Goal: Task Accomplishment & Management: Complete application form

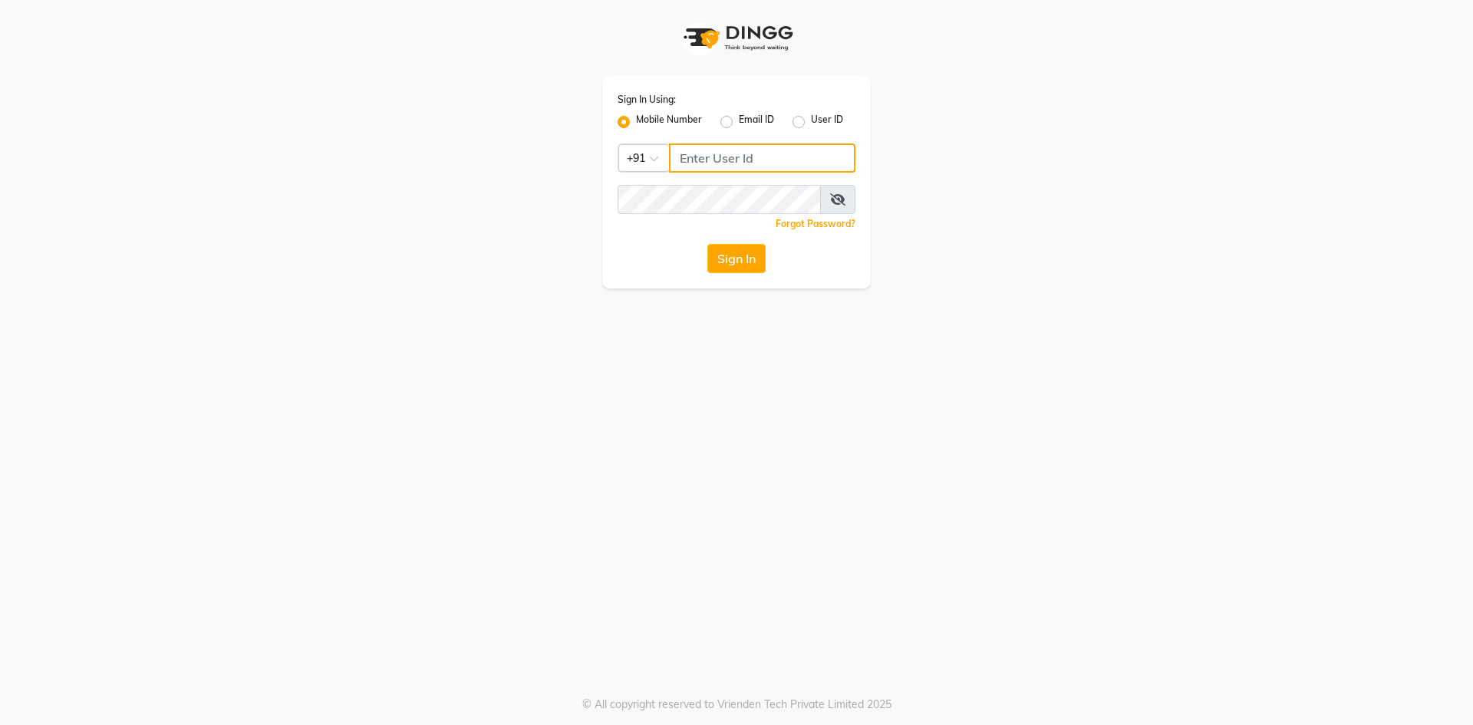
drag, startPoint x: 725, startPoint y: 150, endPoint x: 722, endPoint y: 161, distance: 11.2
click at [725, 150] on input "Username" at bounding box center [762, 157] width 186 height 29
type input "7661809500"
click at [730, 265] on button "Sign In" at bounding box center [736, 258] width 58 height 29
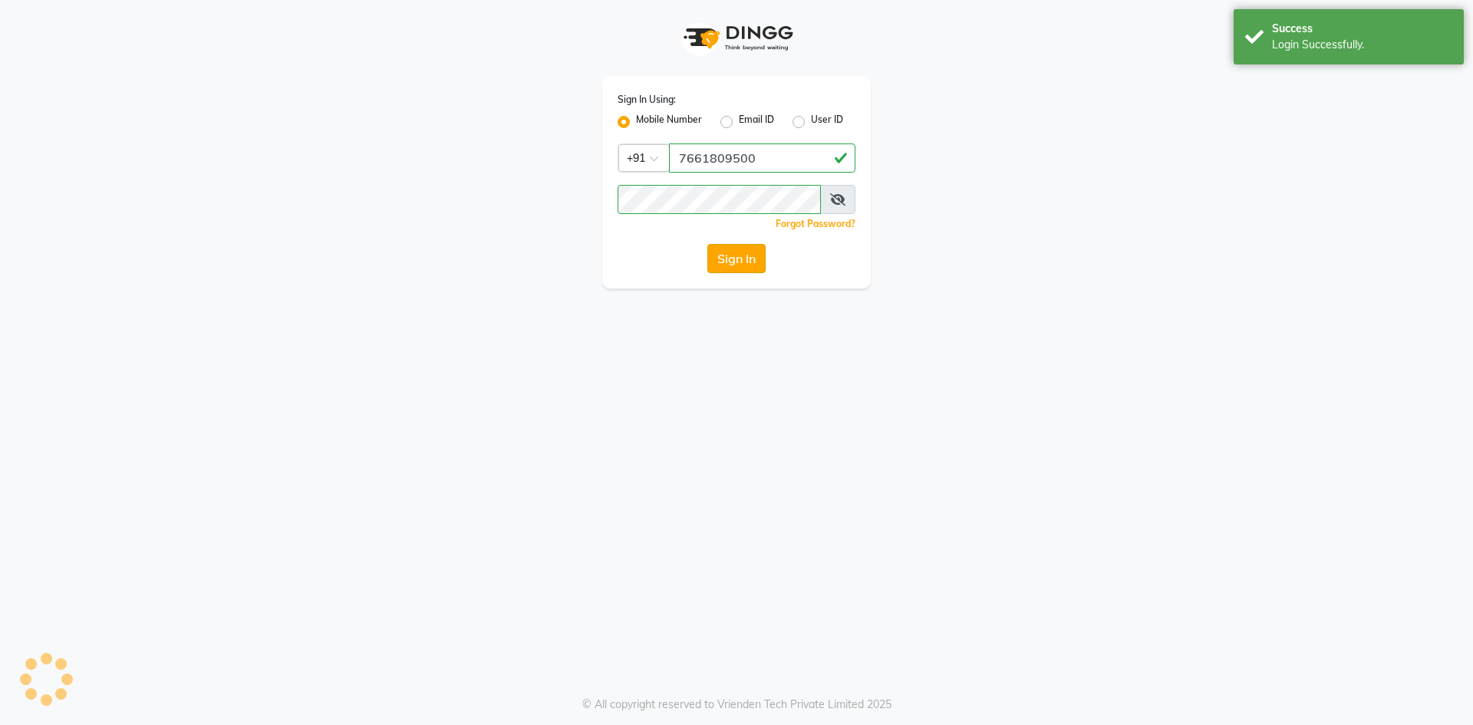
select select "service"
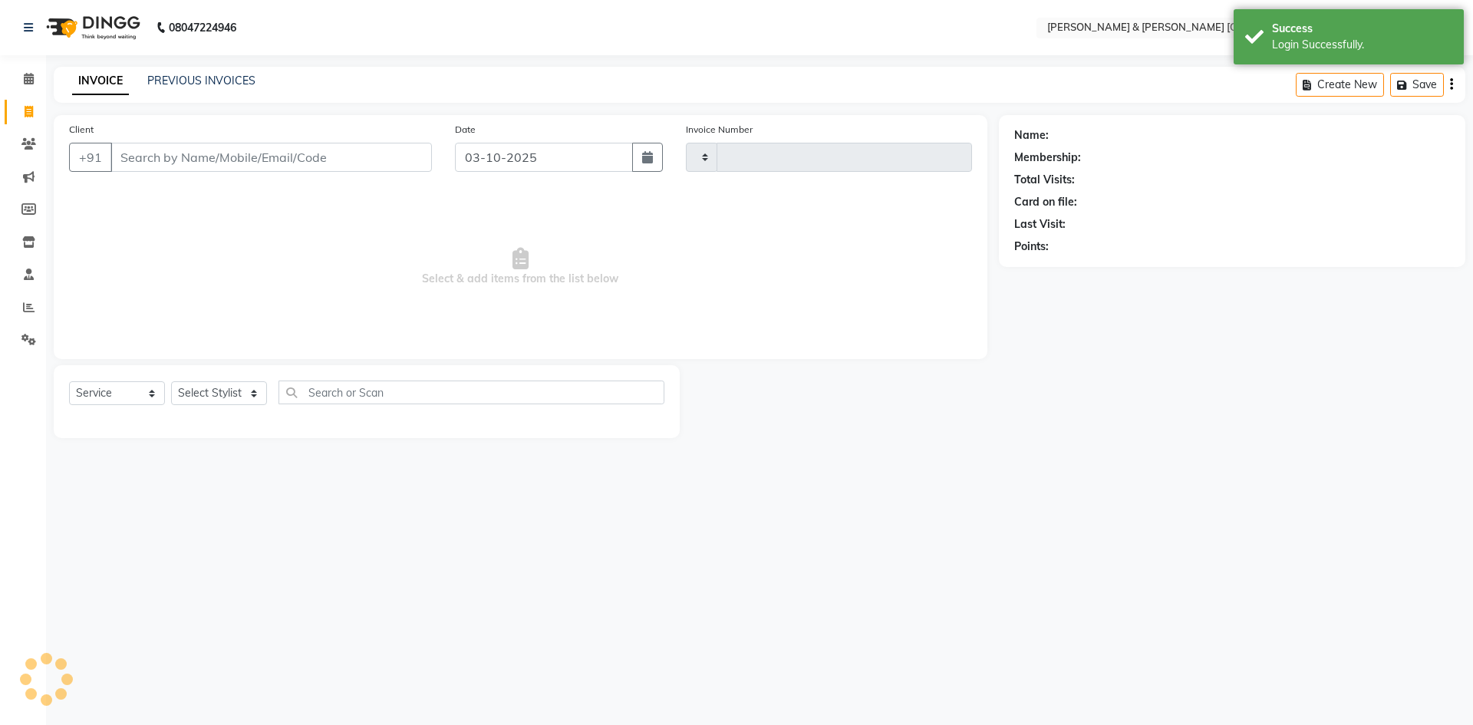
type input "0302"
select select "en"
select select "8717"
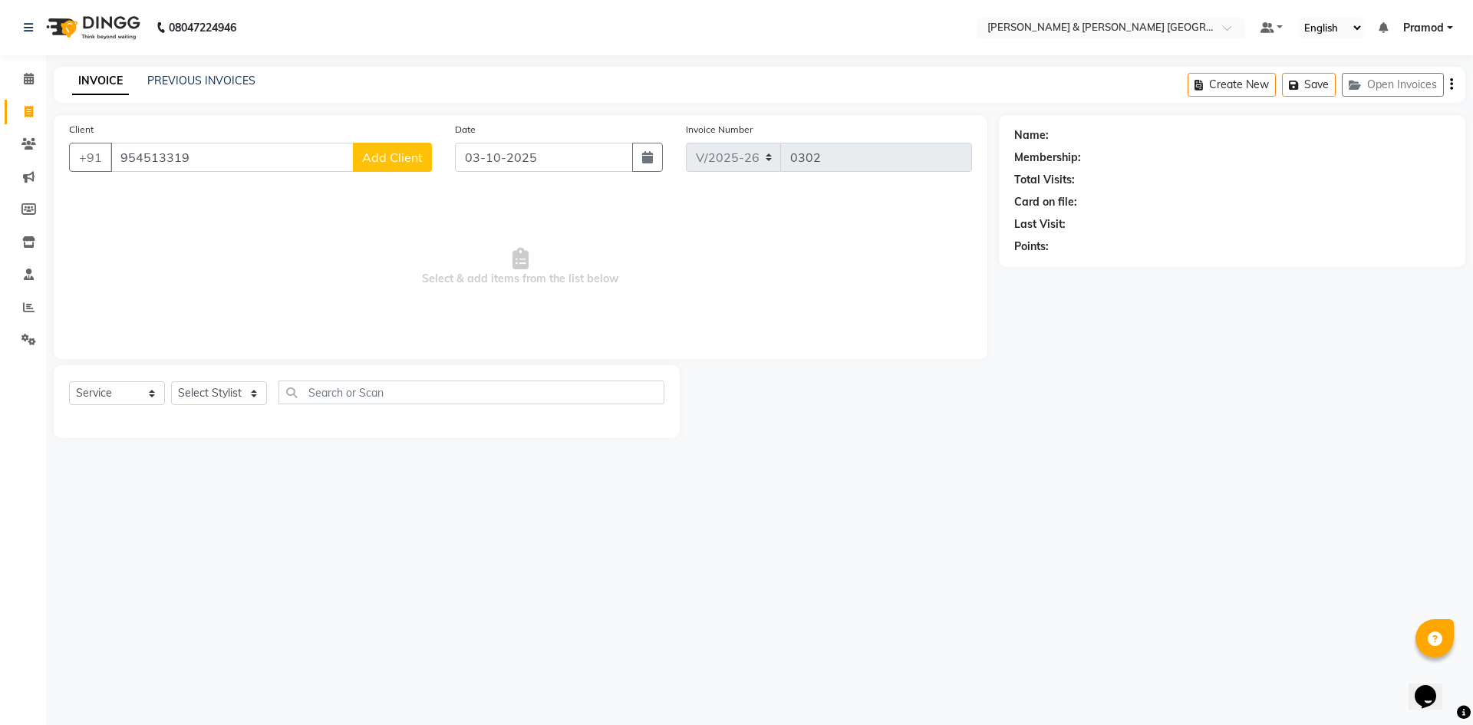
type input "9545133199"
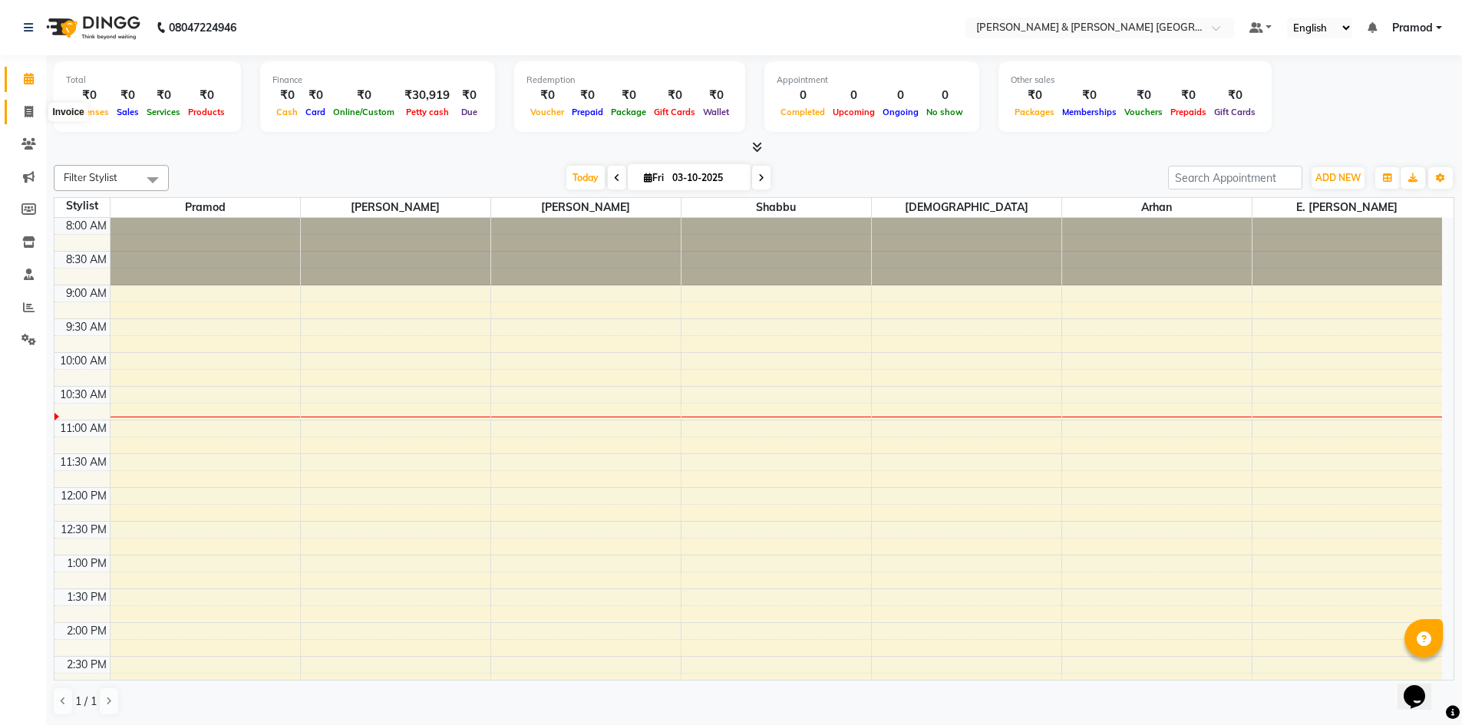
click at [22, 109] on span at bounding box center [28, 113] width 27 height 18
select select "8717"
select select "service"
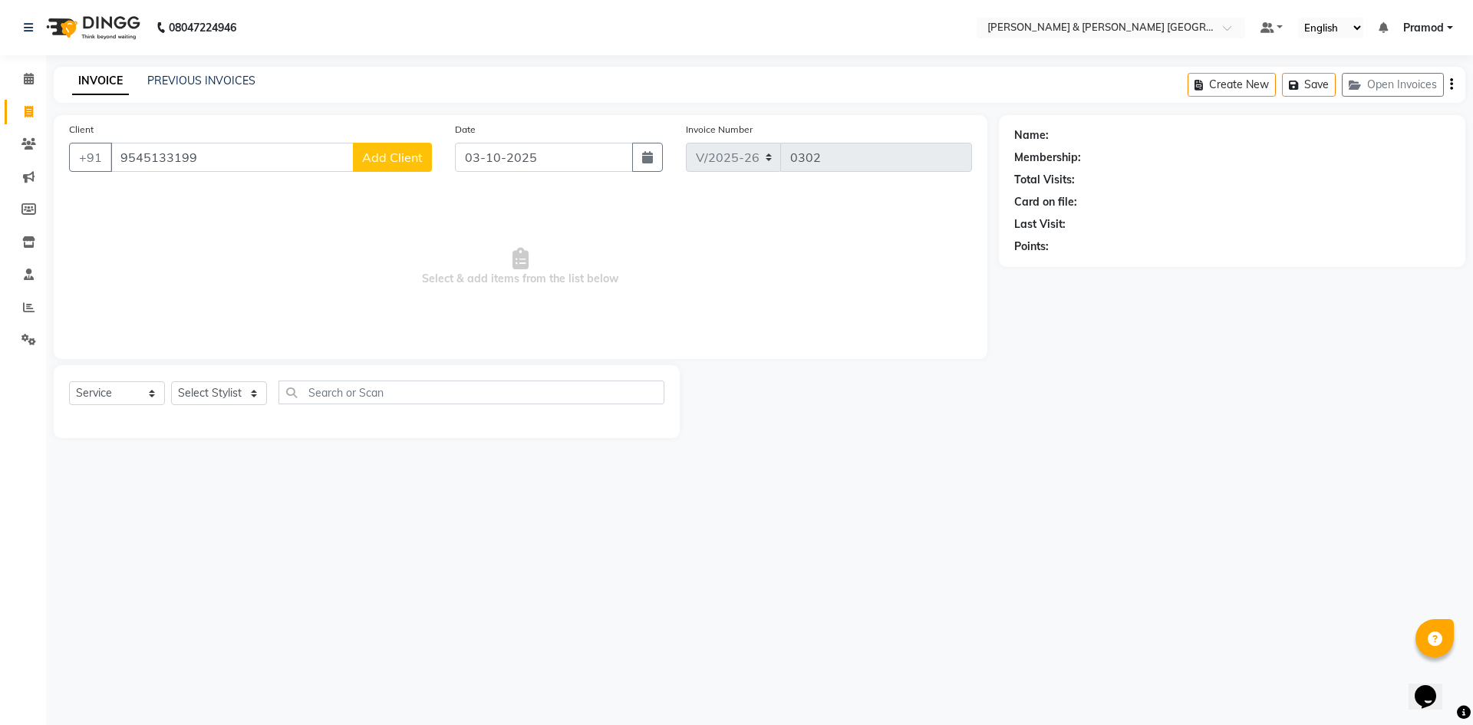
type input "9545133199"
click at [384, 154] on span "Add Client" at bounding box center [392, 157] width 61 height 15
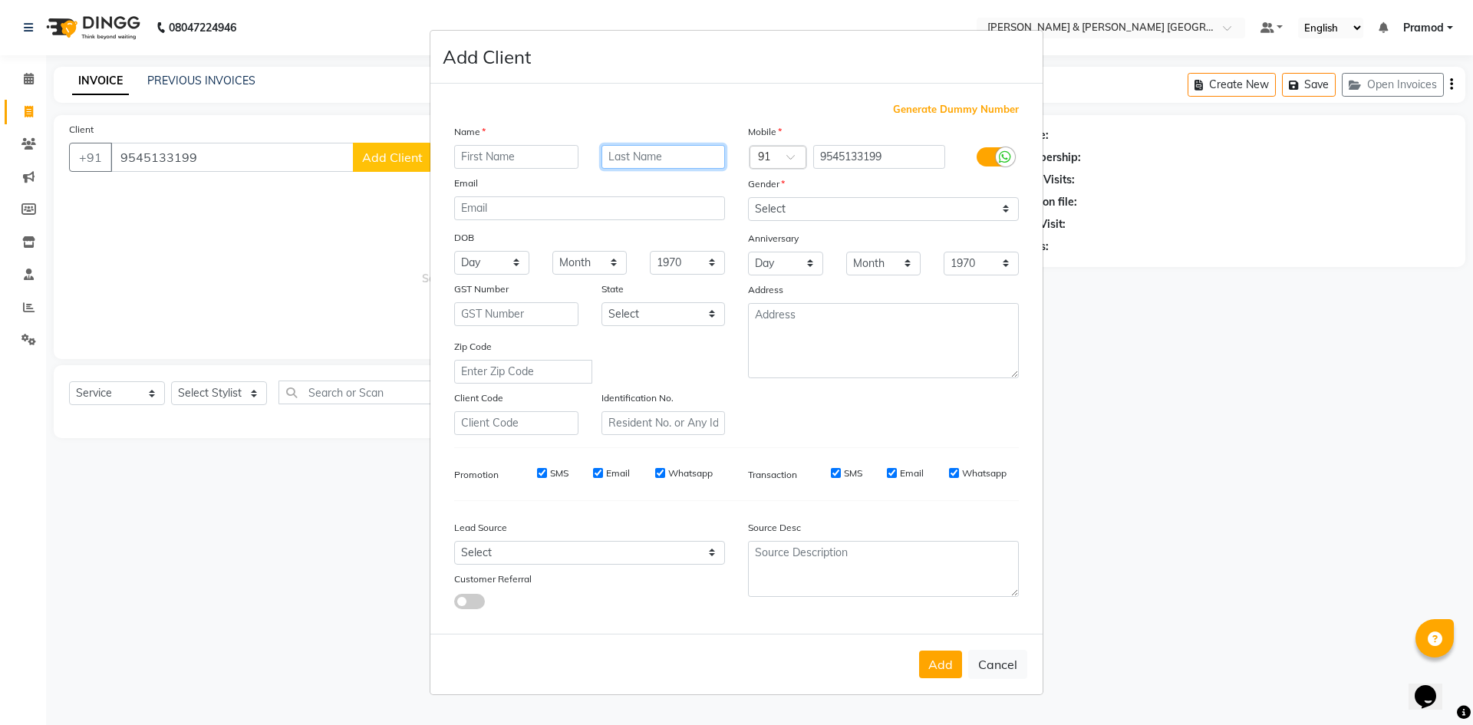
drag, startPoint x: 674, startPoint y: 156, endPoint x: 647, endPoint y: 160, distance: 27.1
click at [669, 156] on input "text" at bounding box center [664, 157] width 124 height 24
type input "B-601"
click at [510, 158] on input "text" at bounding box center [516, 157] width 124 height 24
type input "[PERSON_NAME]"
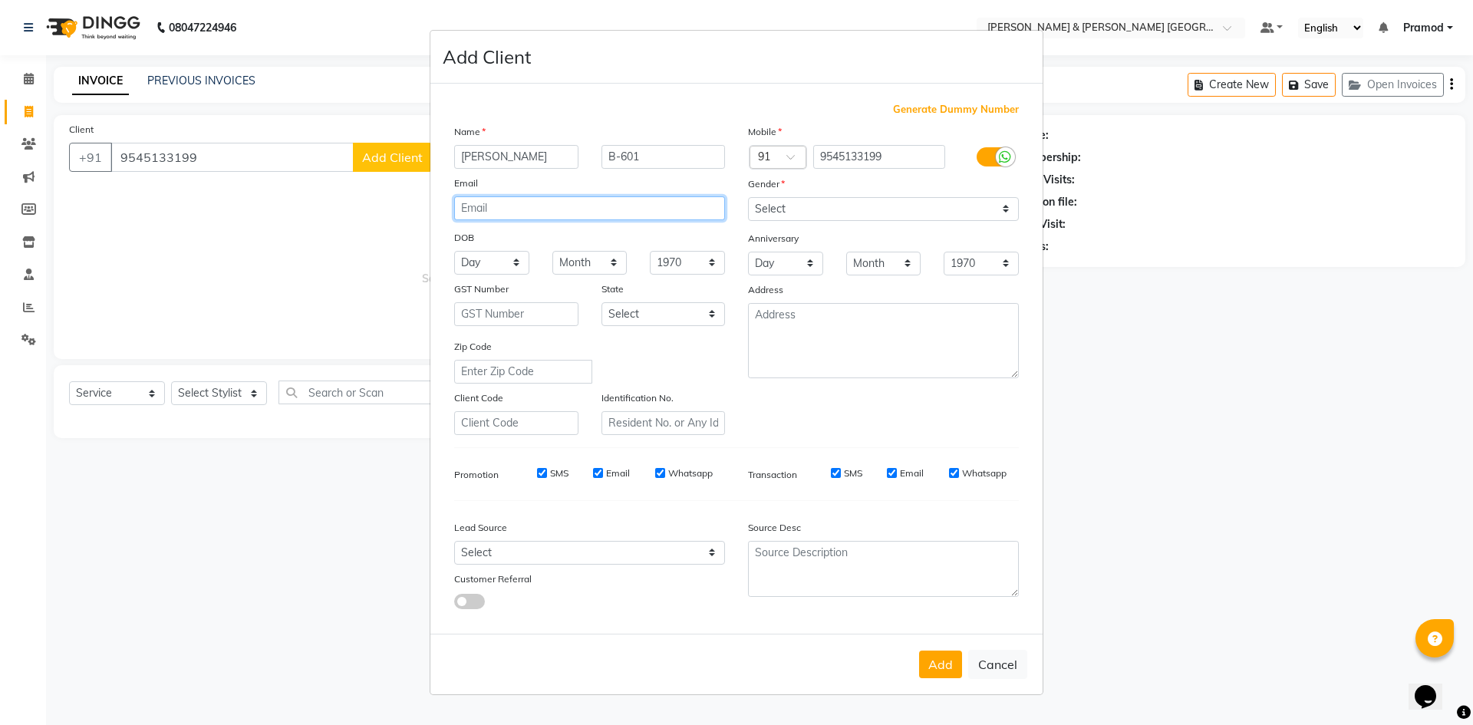
click at [545, 219] on input "email" at bounding box center [589, 208] width 271 height 24
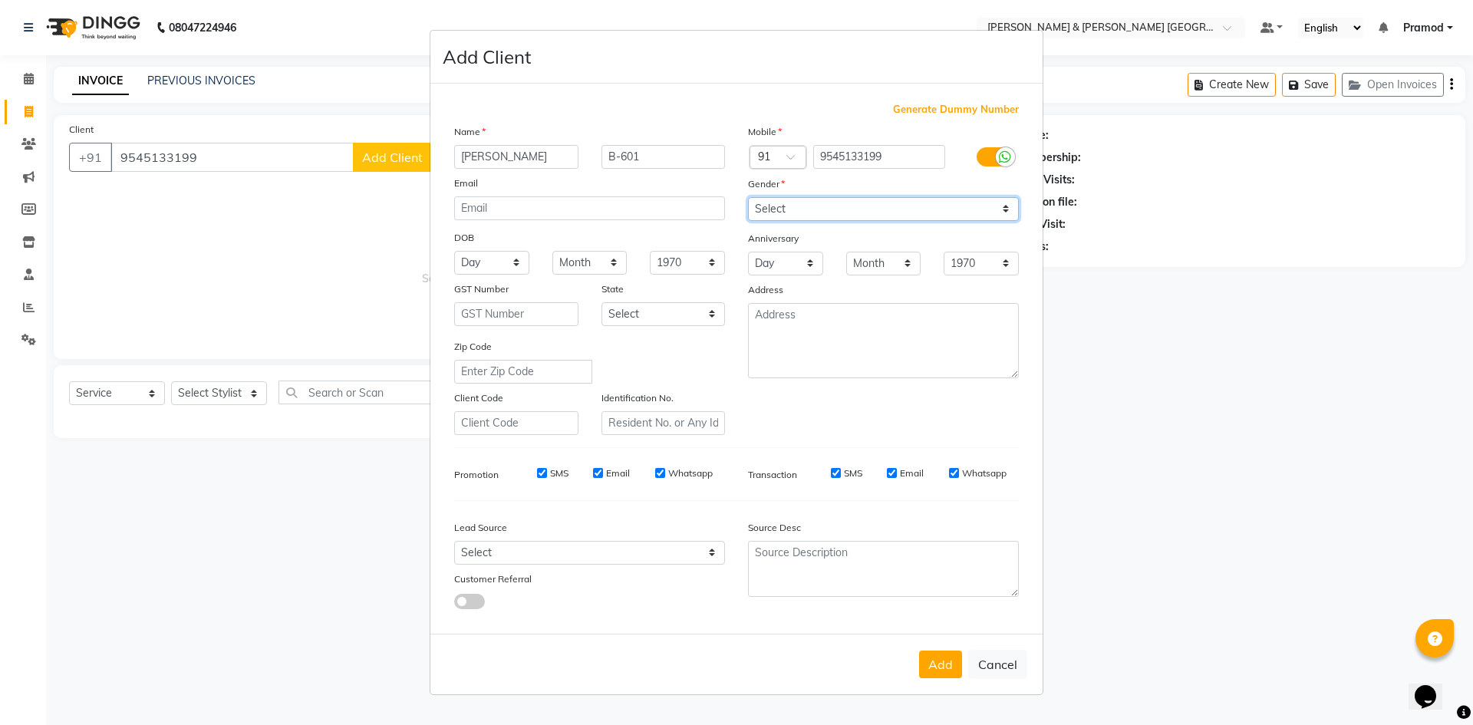
drag, startPoint x: 793, startPoint y: 202, endPoint x: 785, endPoint y: 217, distance: 17.2
click at [793, 202] on select "Select [DEMOGRAPHIC_DATA] [DEMOGRAPHIC_DATA] Other Prefer Not To Say" at bounding box center [883, 209] width 271 height 24
select select "[DEMOGRAPHIC_DATA]"
click at [748, 197] on select "Select [DEMOGRAPHIC_DATA] [DEMOGRAPHIC_DATA] Other Prefer Not To Say" at bounding box center [883, 209] width 271 height 24
drag, startPoint x: 931, startPoint y: 658, endPoint x: 938, endPoint y: 635, distance: 23.8
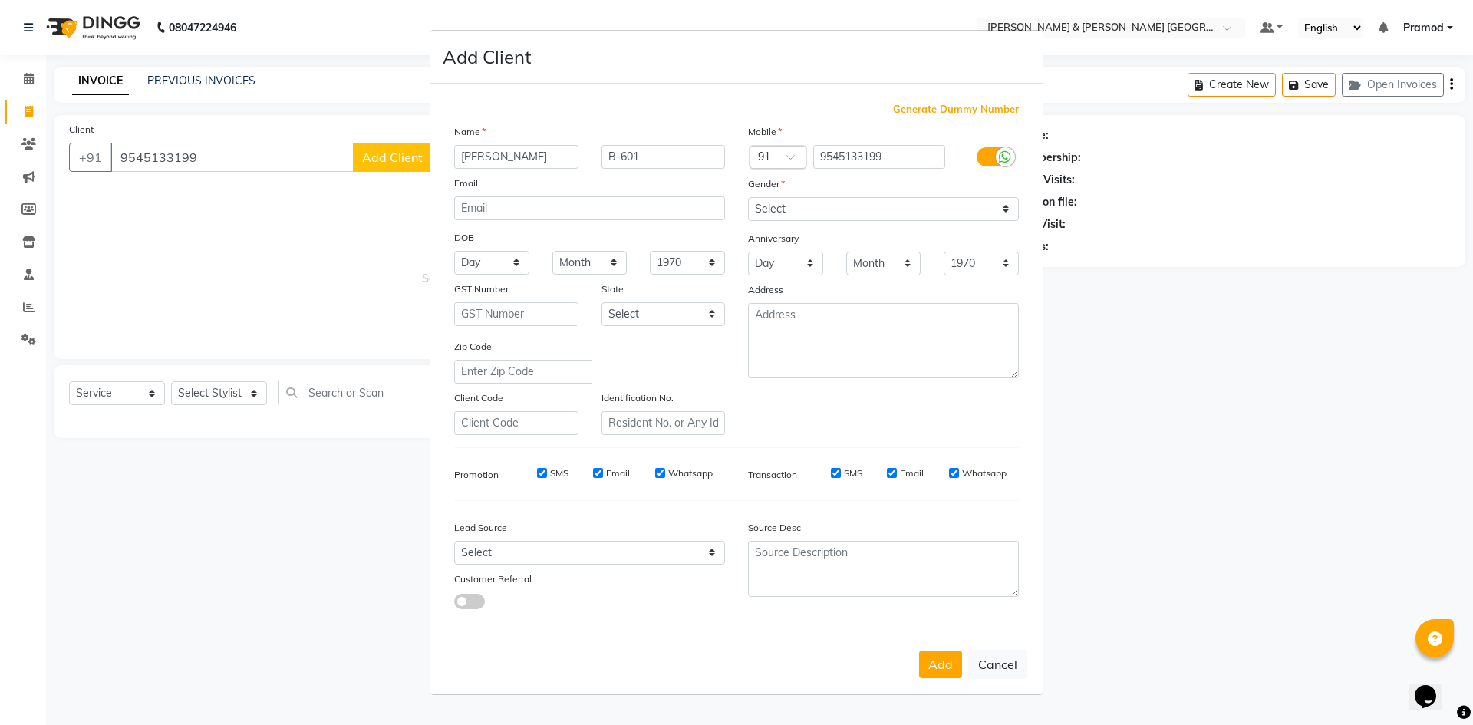
click at [933, 651] on button "Add" at bounding box center [940, 665] width 43 height 28
select select
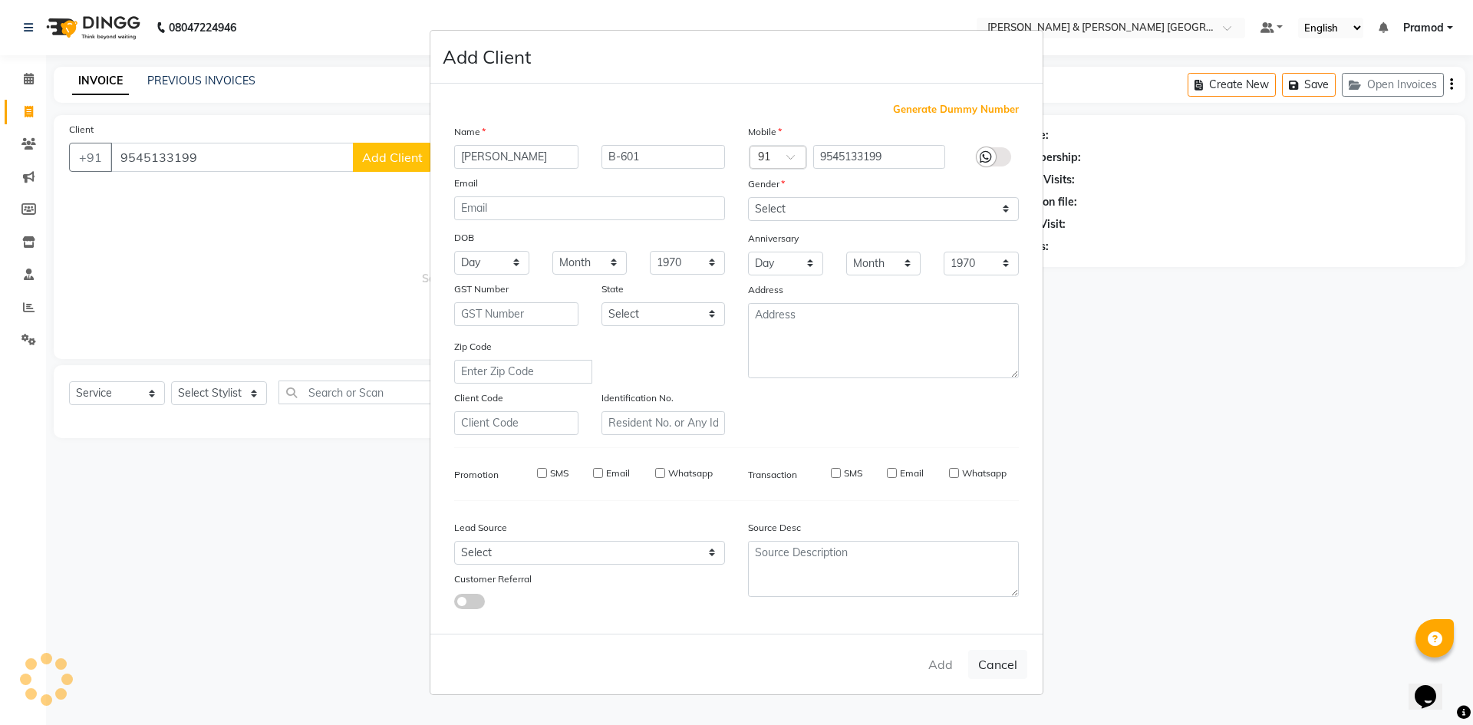
select select
checkbox input "false"
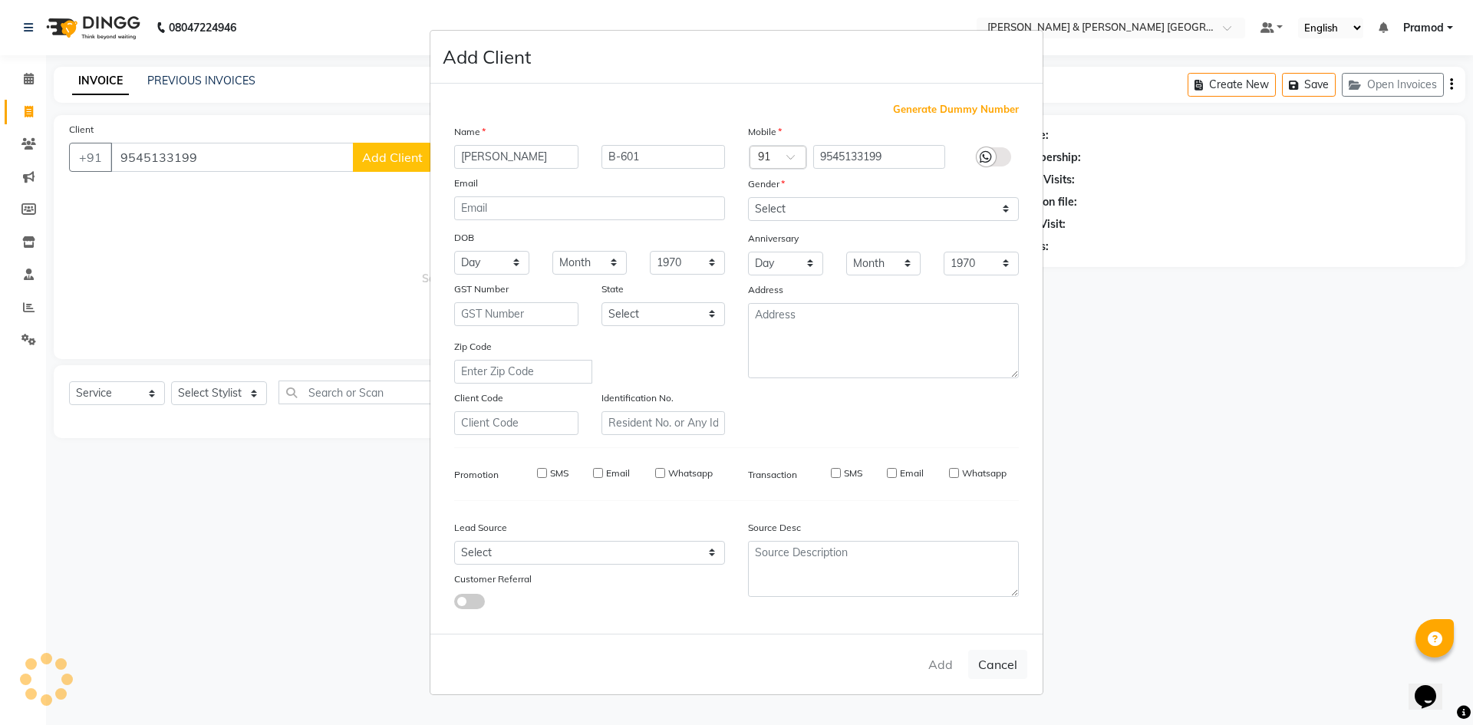
checkbox input "false"
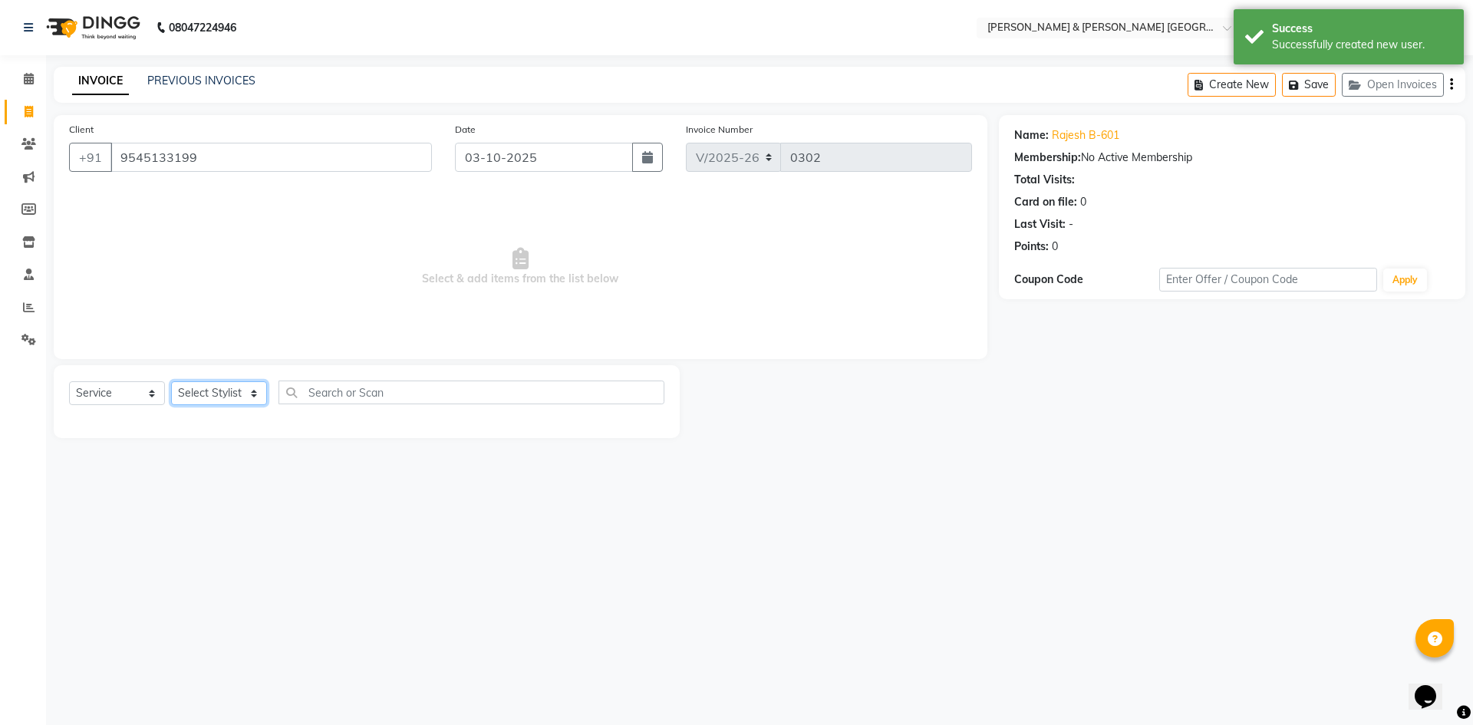
click at [223, 393] on select "Select Stylist [PERSON_NAME] [PERSON_NAME] [PERSON_NAME] [PERSON_NAME] Shabbu […" at bounding box center [219, 393] width 96 height 24
select select "88027"
click at [171, 381] on select "Select Stylist [PERSON_NAME] [PERSON_NAME] [PERSON_NAME] [PERSON_NAME] Shabbu […" at bounding box center [219, 393] width 96 height 24
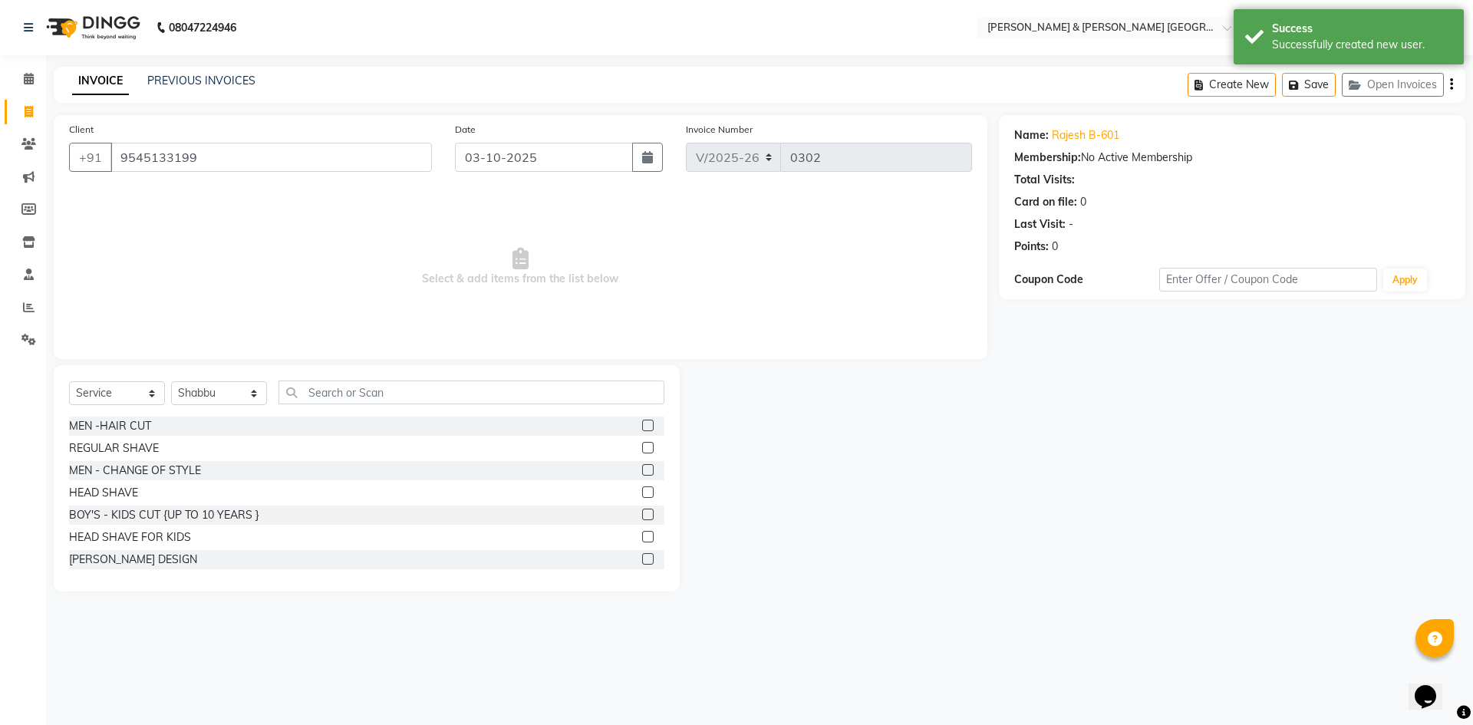
click at [642, 424] on label at bounding box center [648, 426] width 12 height 12
click at [642, 424] on input "checkbox" at bounding box center [647, 426] width 10 height 10
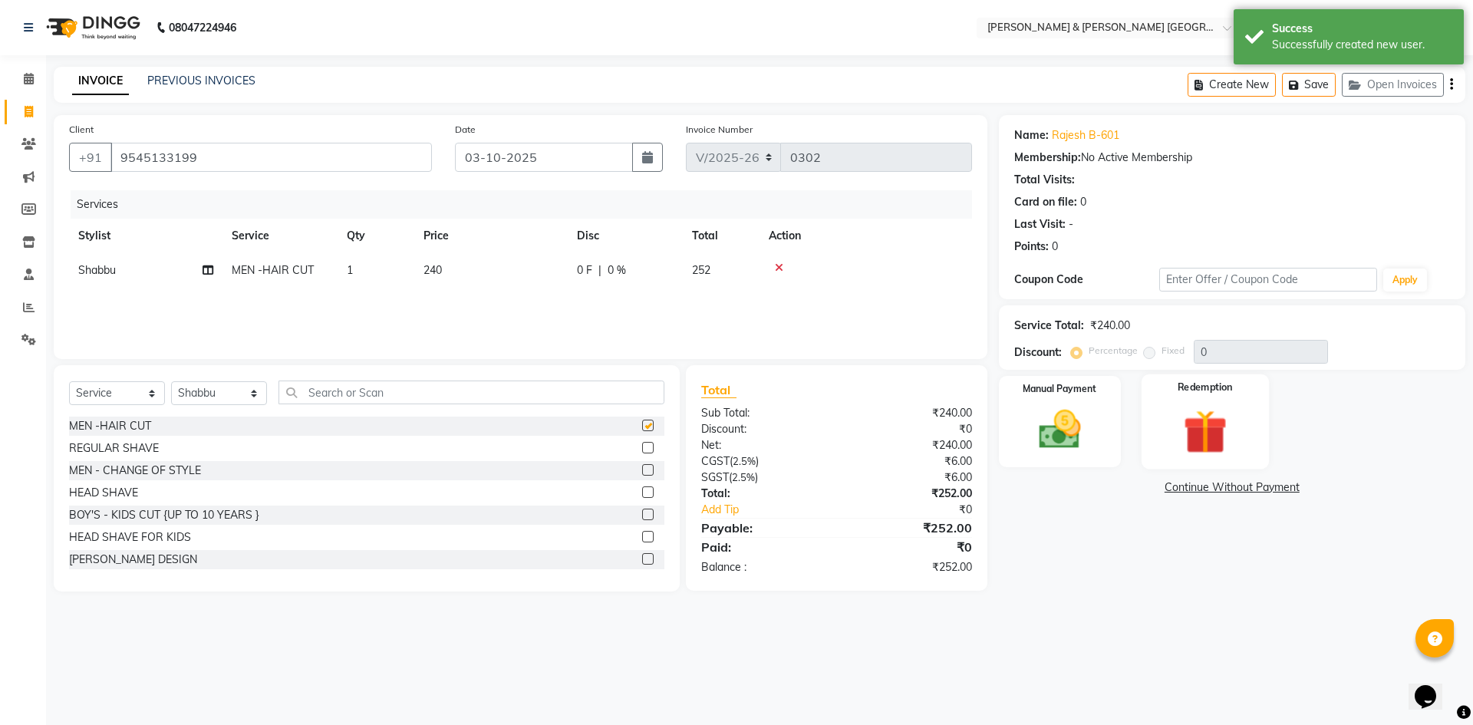
checkbox input "false"
click at [1059, 419] on img at bounding box center [1059, 429] width 71 height 51
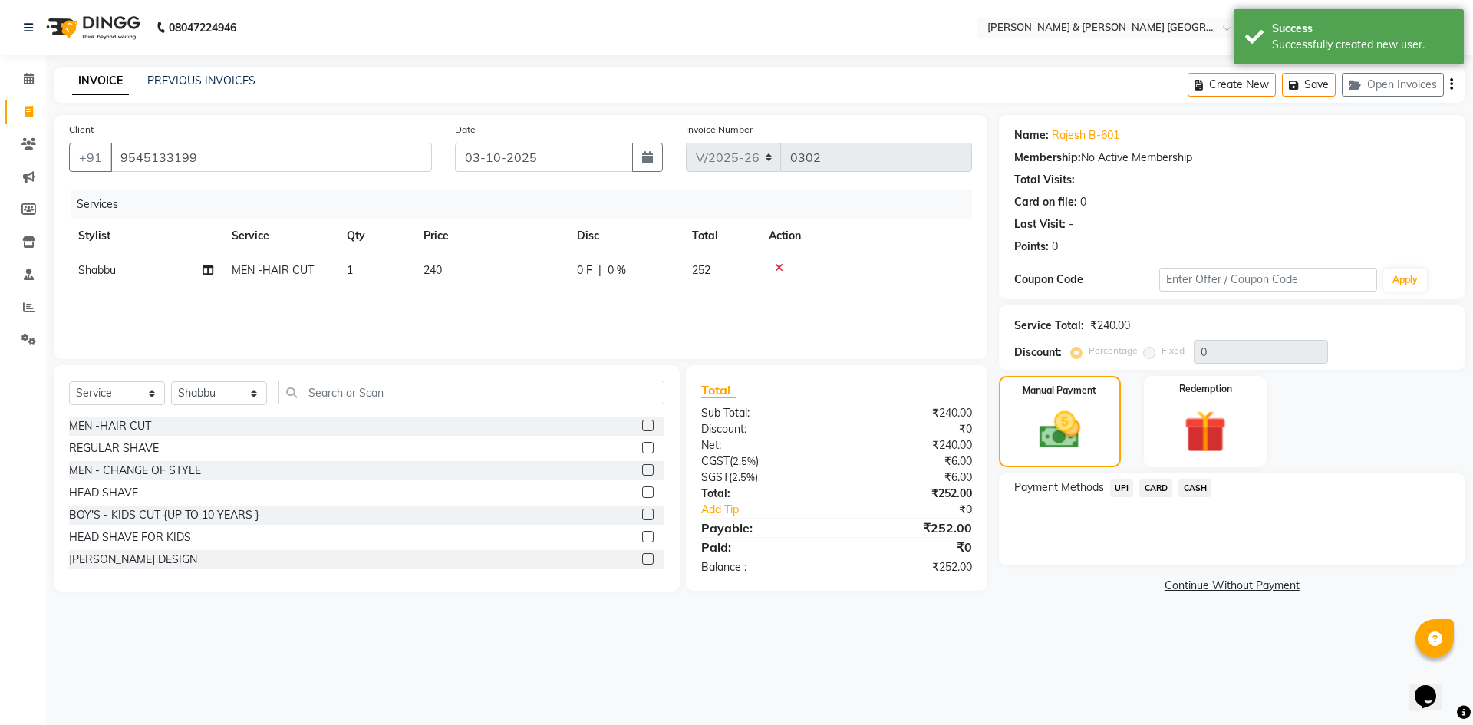
click at [1115, 486] on span "UPI" at bounding box center [1122, 489] width 24 height 18
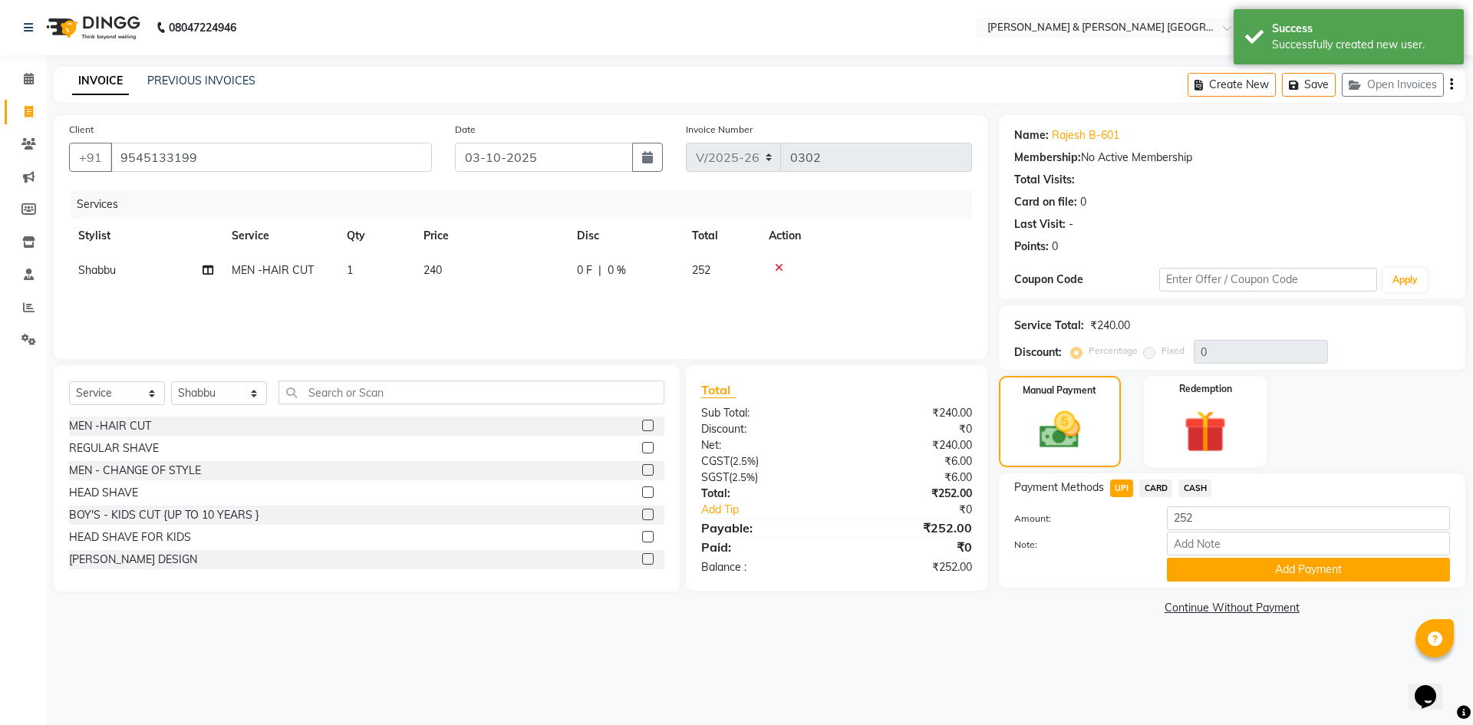
click at [1215, 583] on div "Payment Methods UPI CARD CASH Amount: 252 Note: Add Payment" at bounding box center [1232, 530] width 467 height 114
click at [1219, 581] on button "Add Payment" at bounding box center [1308, 570] width 283 height 24
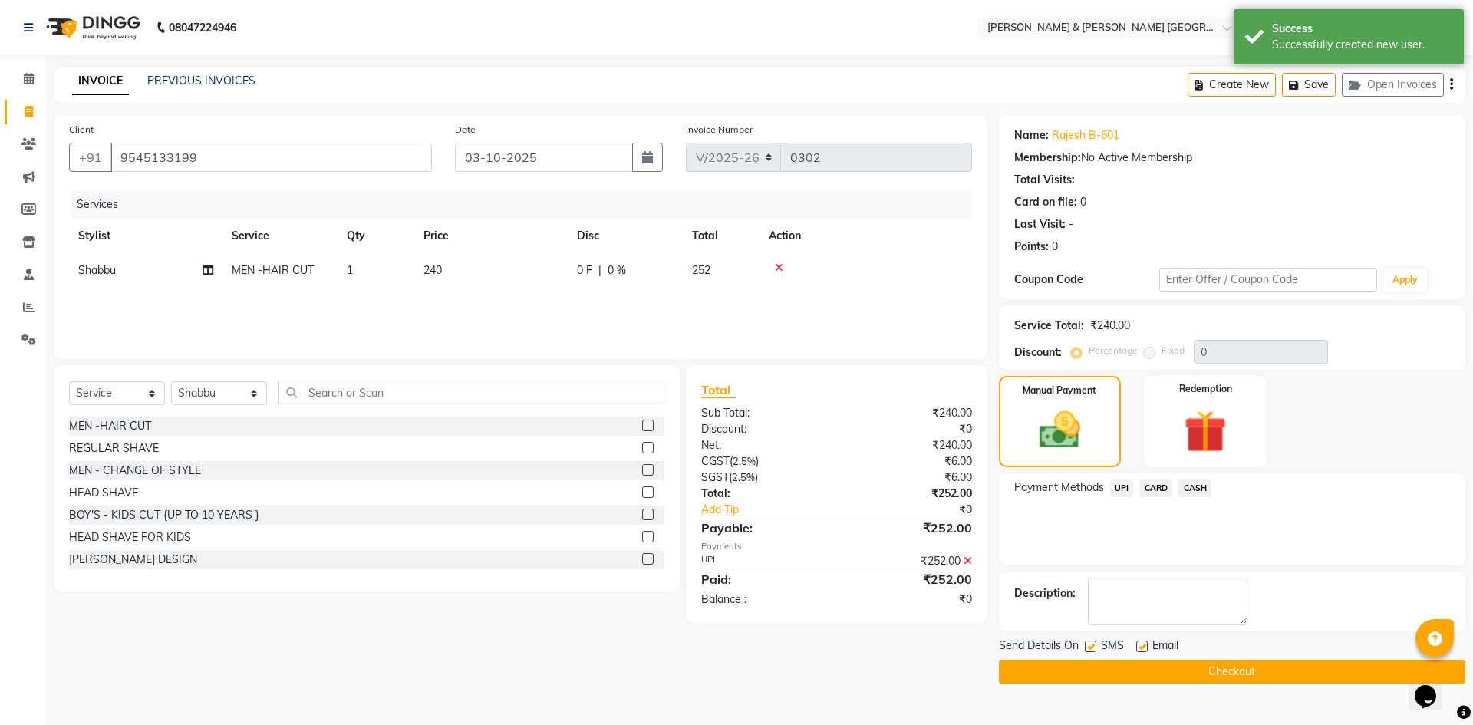
click at [1180, 672] on button "Checkout" at bounding box center [1232, 672] width 467 height 24
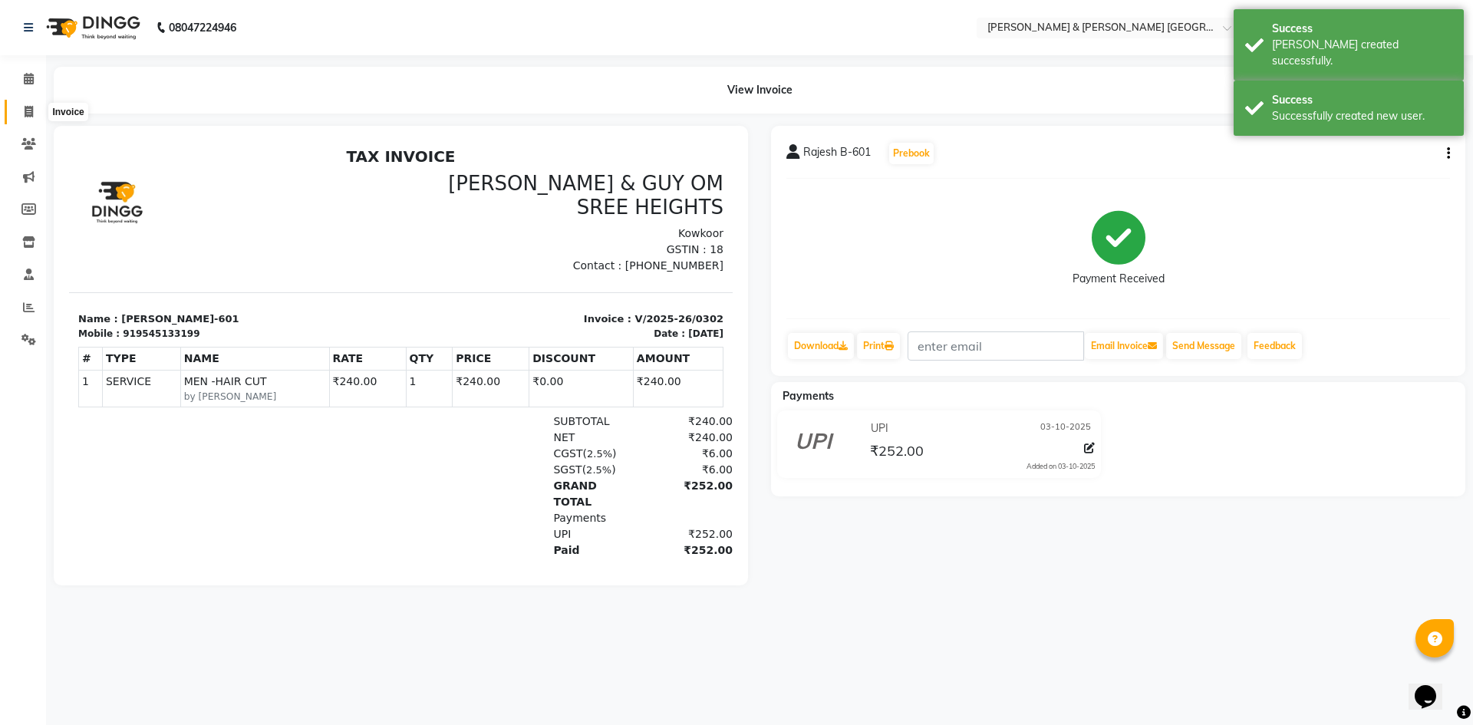
click at [21, 107] on span at bounding box center [28, 113] width 27 height 18
select select "service"
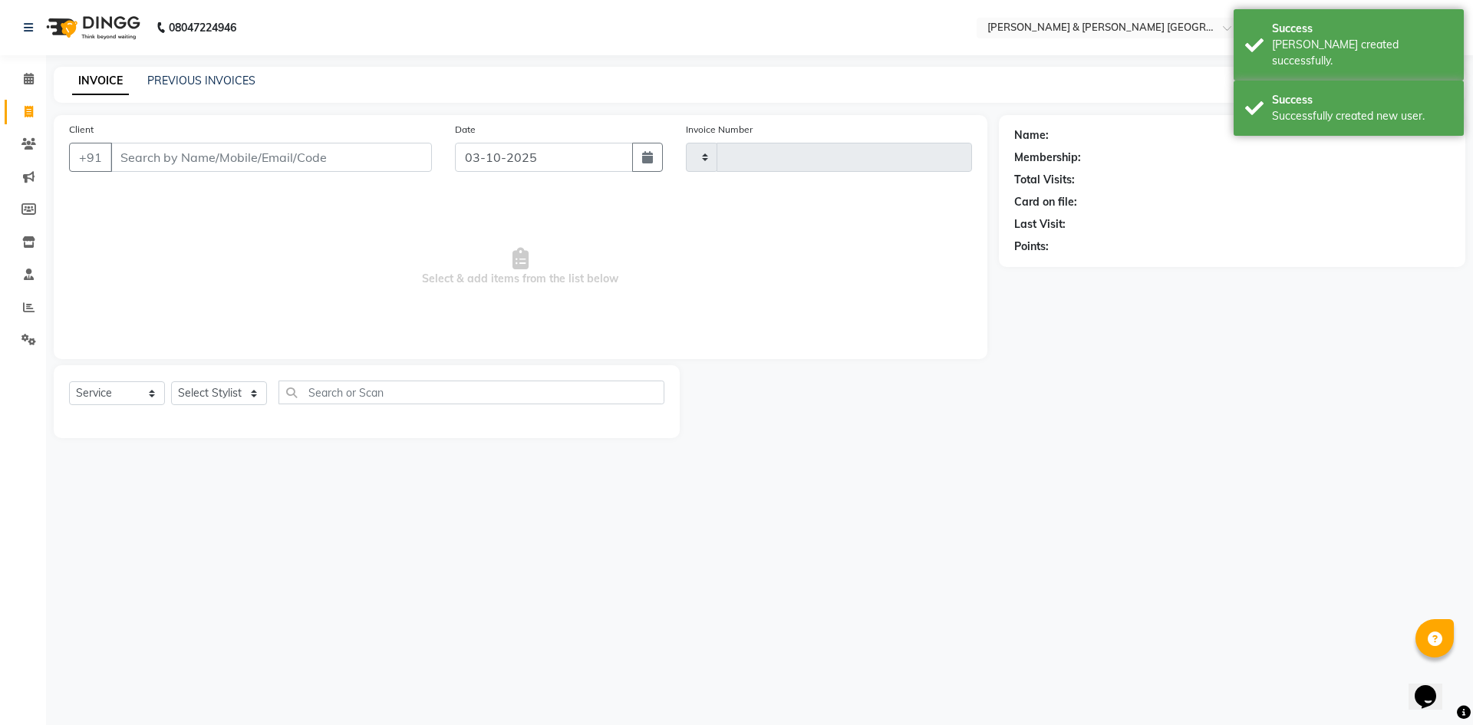
type input "0303"
select select "8717"
click at [195, 74] on link "PREVIOUS INVOICES" at bounding box center [201, 81] width 108 height 14
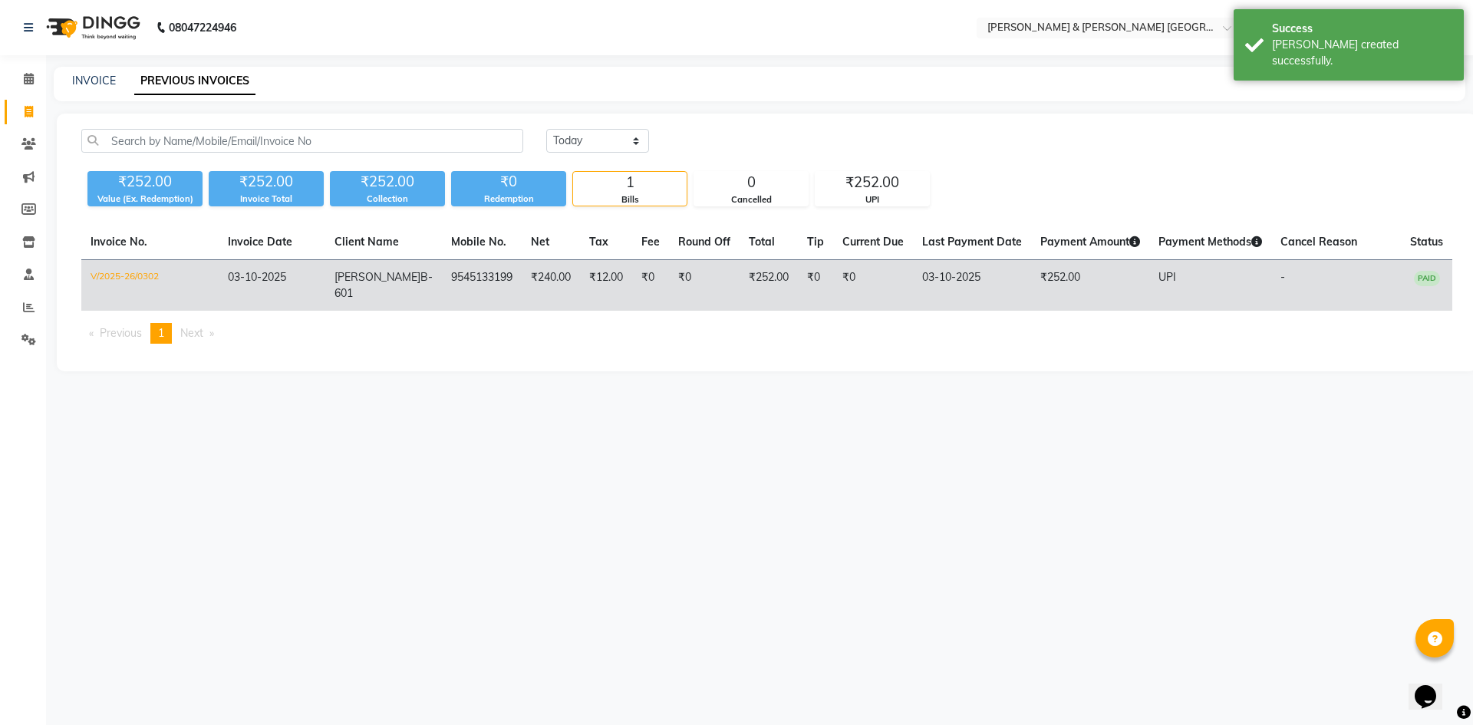
click at [125, 275] on td "V/2025-26/0302" at bounding box center [149, 285] width 137 height 51
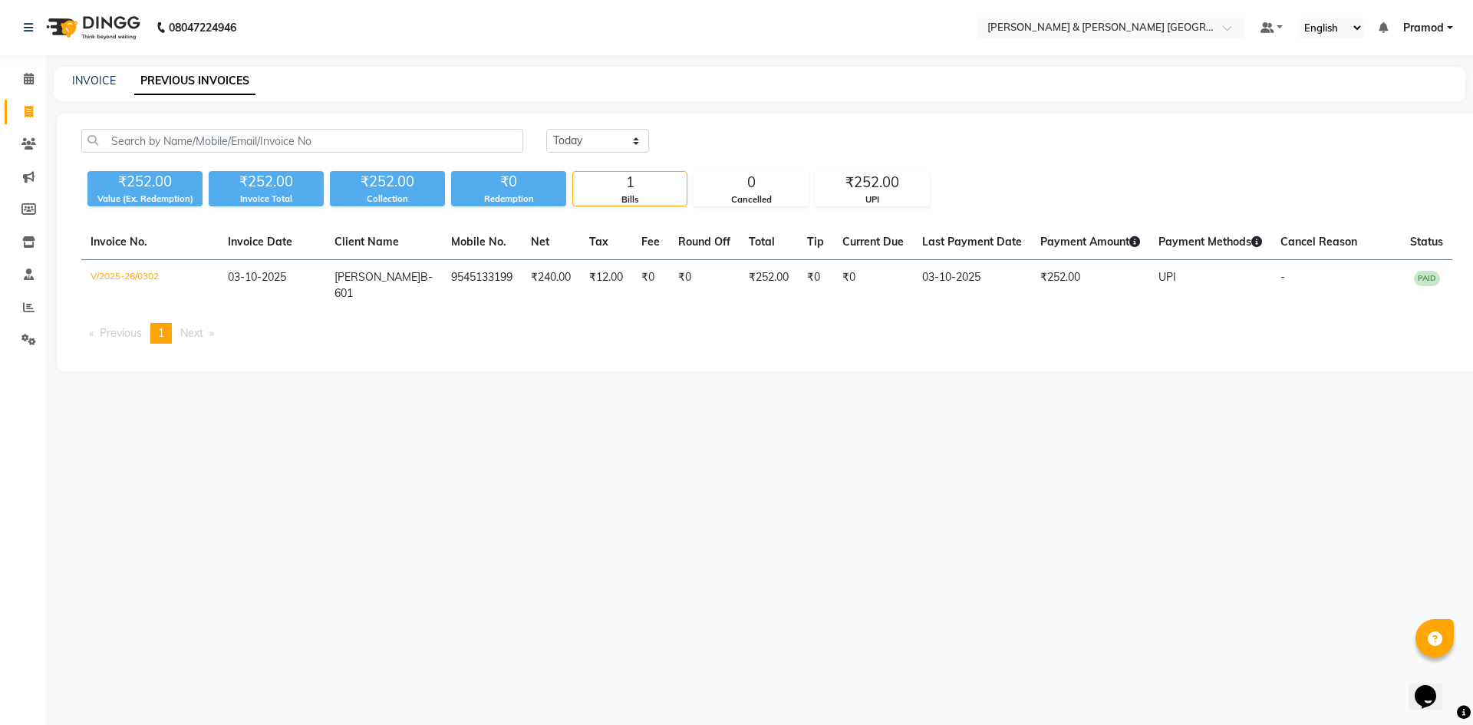
drag, startPoint x: 964, startPoint y: 504, endPoint x: 952, endPoint y: 488, distance: 19.8
click at [964, 504] on div "08047224946 Select Location × [PERSON_NAME] & Guy Om [GEOGRAPHIC_DATA], Kowkoor…" at bounding box center [736, 362] width 1473 height 725
